Goal: Information Seeking & Learning: Learn about a topic

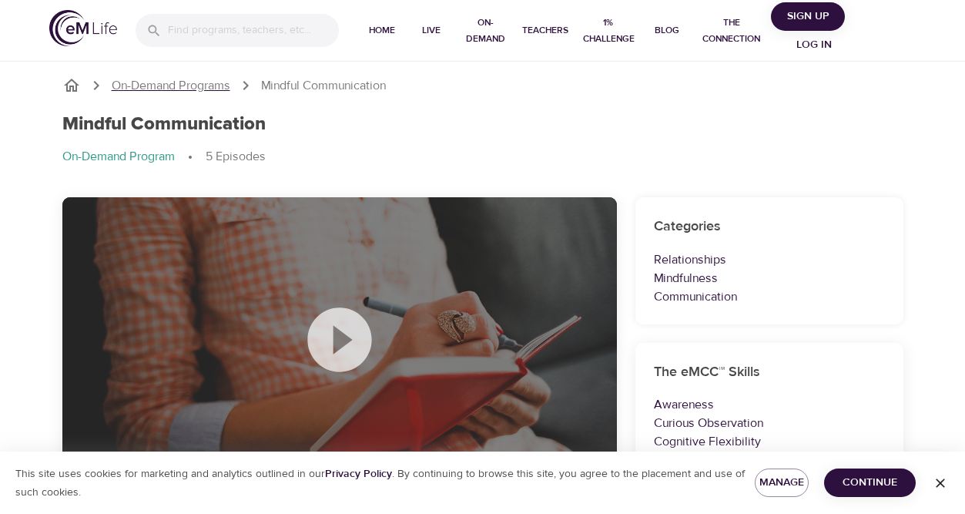
click at [204, 80] on p "On-Demand Programs" at bounding box center [171, 86] width 119 height 18
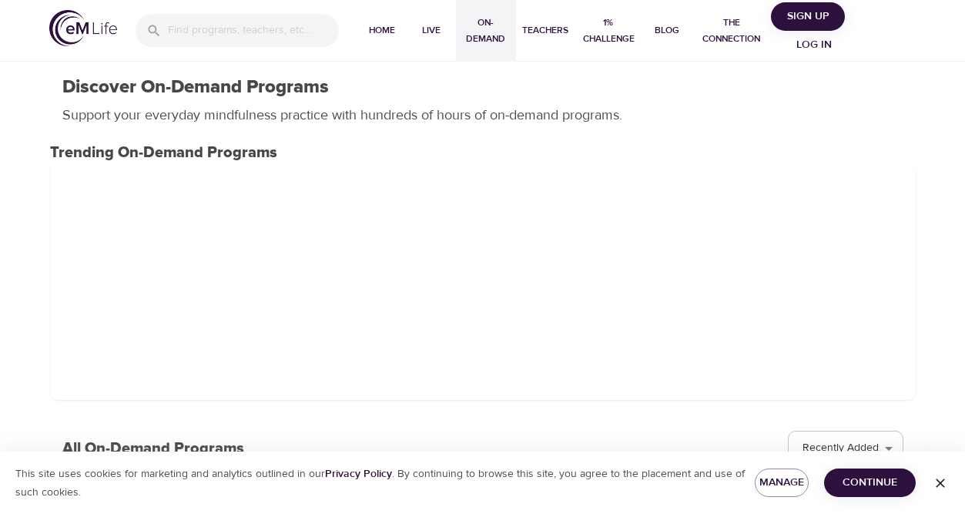
select select "recent"
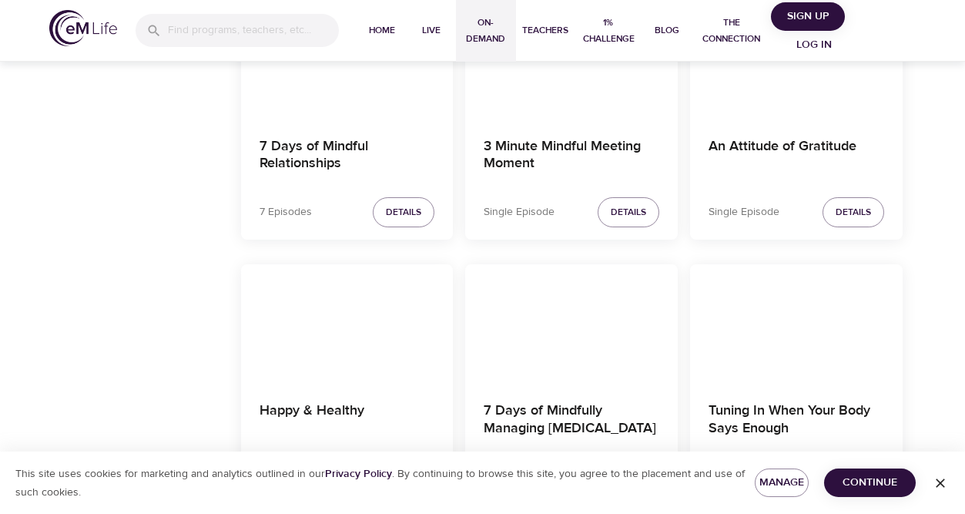
scroll to position [1644, 0]
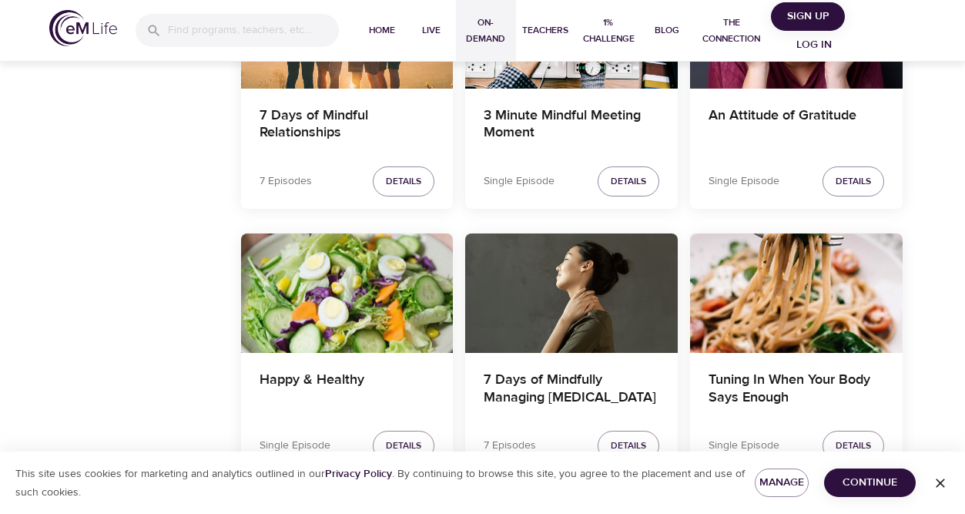
click at [301, 307] on div "Happy & Healthy" at bounding box center [347, 292] width 213 height 119
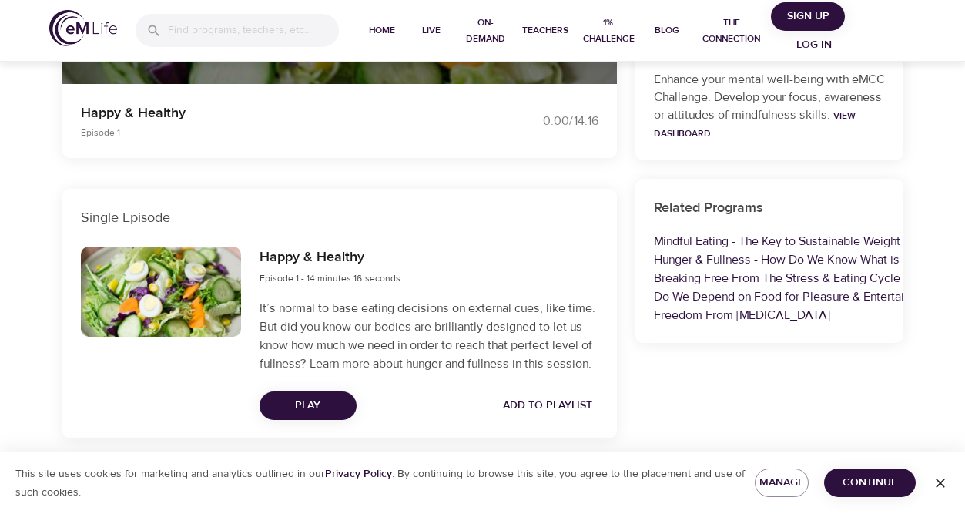
scroll to position [397, 0]
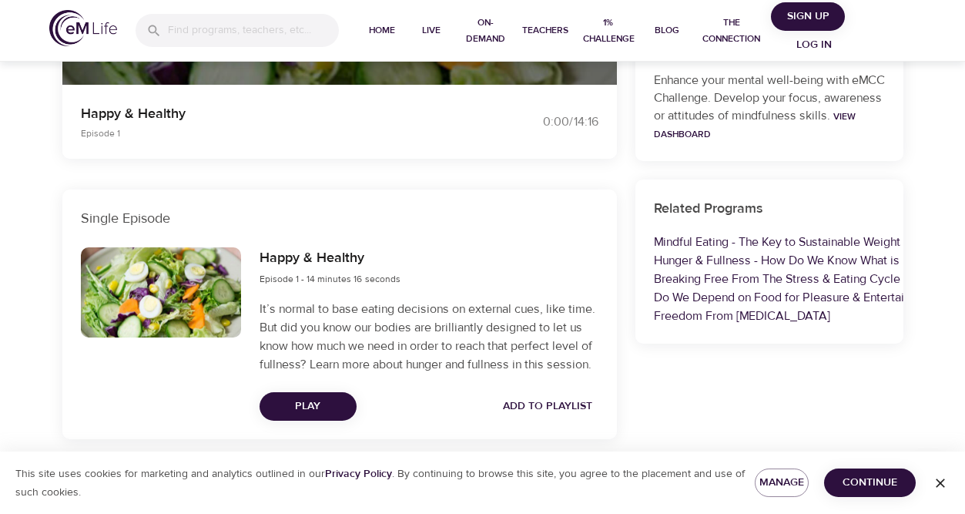
select select "recent"
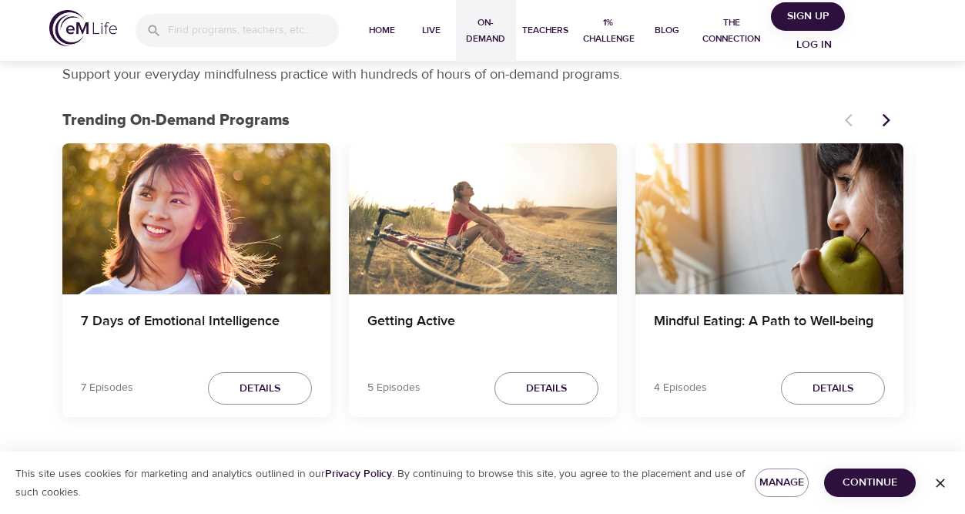
scroll to position [40, 0]
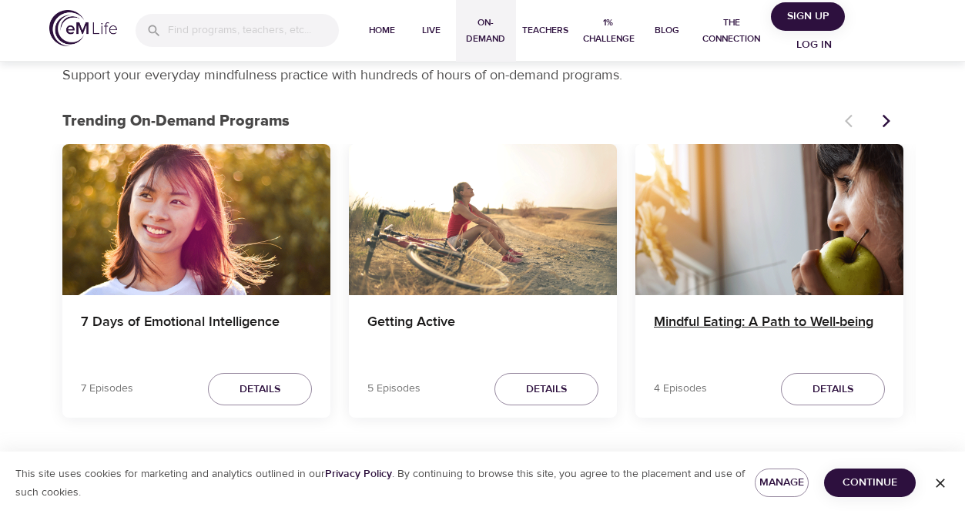
click at [799, 318] on h4 "Mindful Eating: A Path to Well-being" at bounding box center [769, 331] width 231 height 37
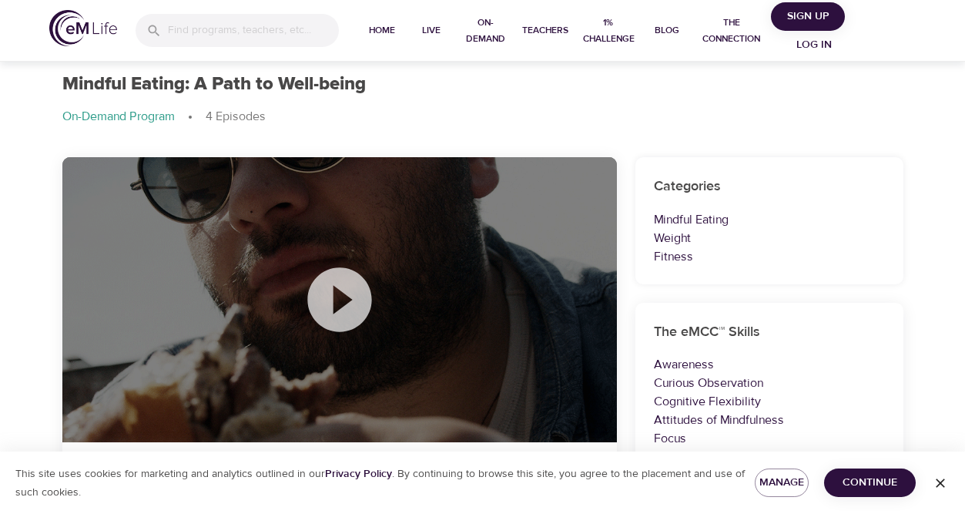
select select "recent"
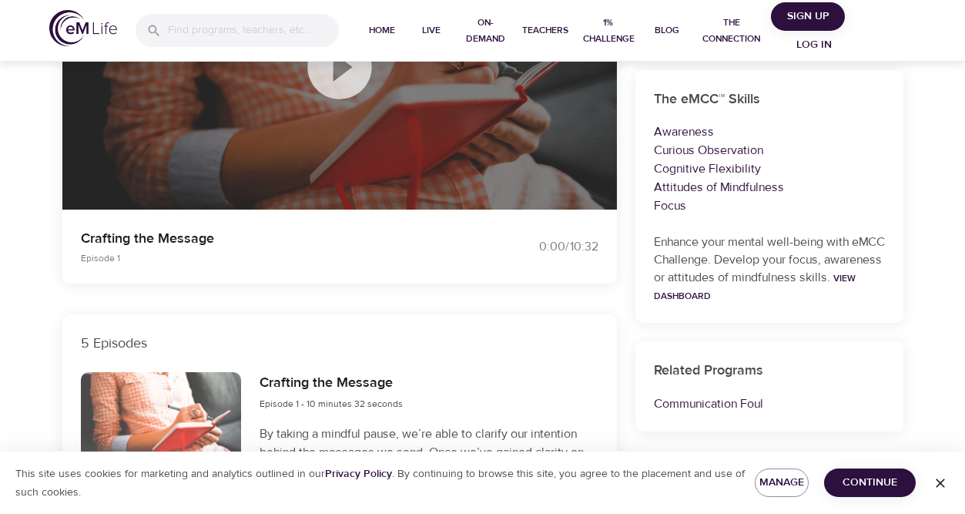
scroll to position [158, 0]
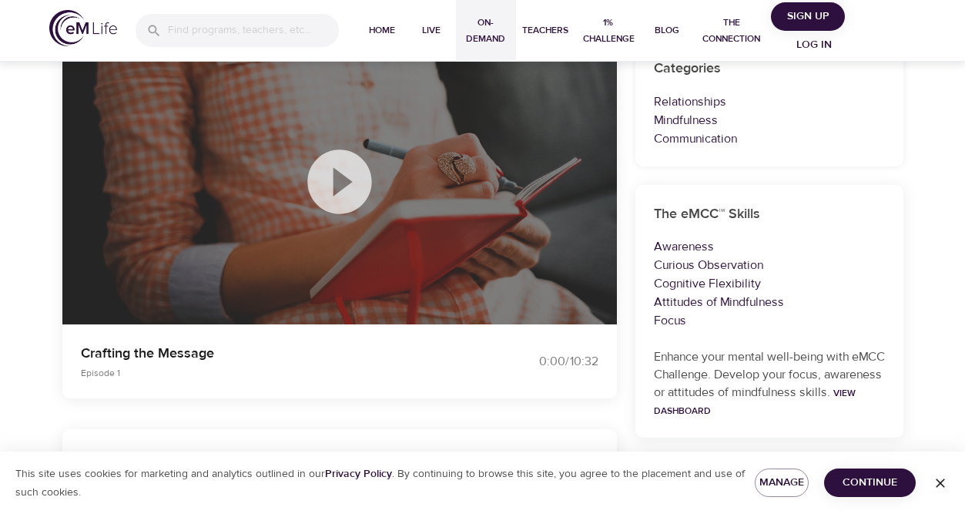
click at [488, 37] on span "On-Demand" at bounding box center [486, 31] width 48 height 32
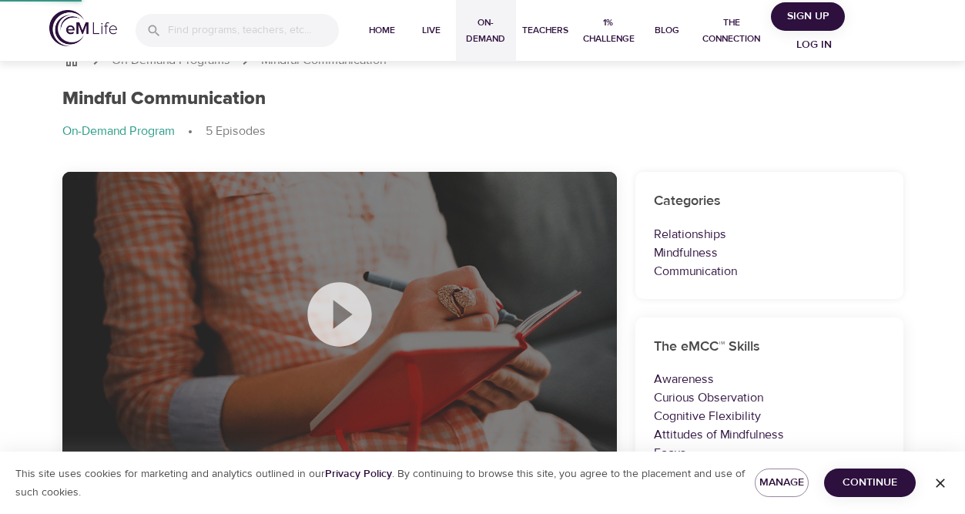
select select "recent"
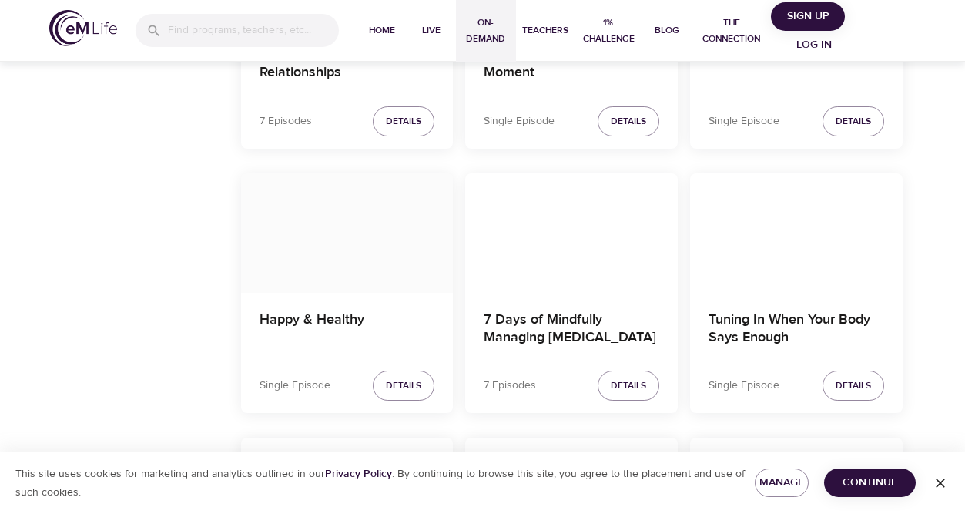
scroll to position [1771, 0]
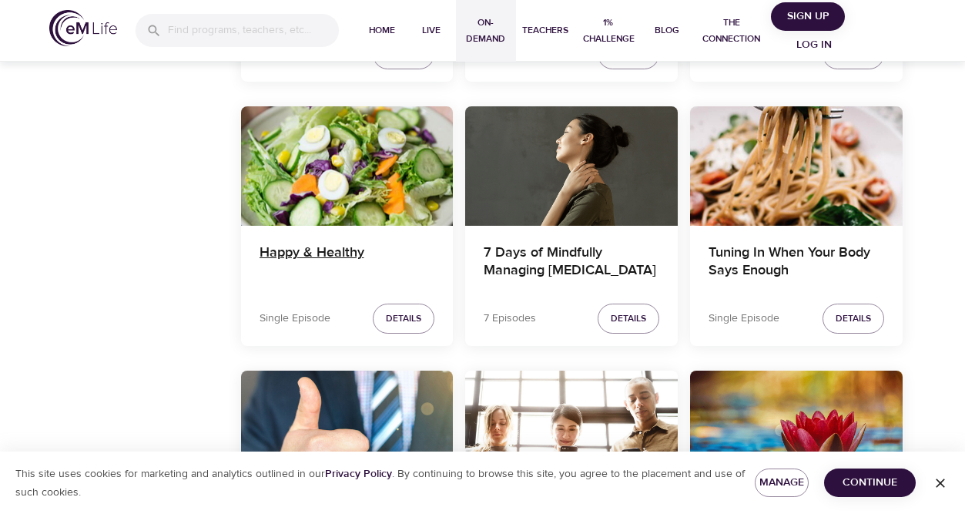
click at [299, 250] on h4 "Happy & Healthy" at bounding box center [348, 262] width 176 height 37
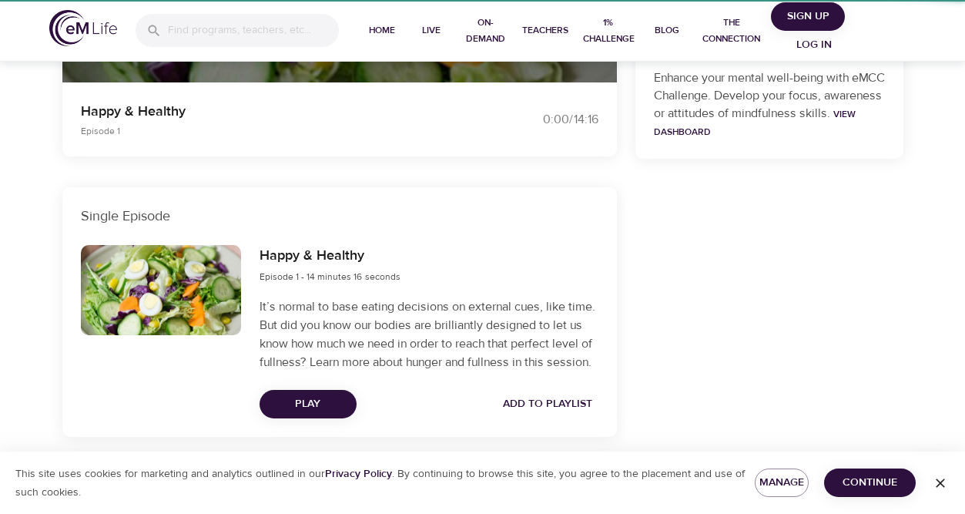
scroll to position [190, 0]
